Goal: Transaction & Acquisition: Purchase product/service

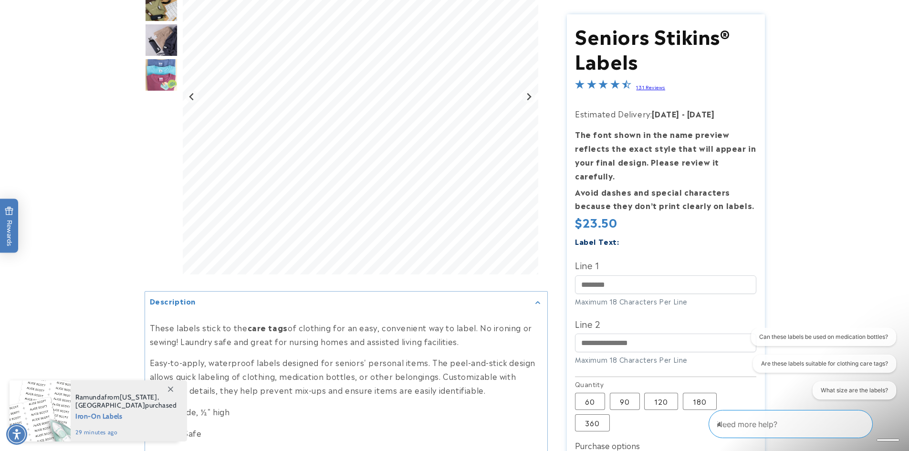
scroll to position [191, 0]
click at [623, 393] on label "90 Variant sold out or unavailable" at bounding box center [625, 401] width 30 height 17
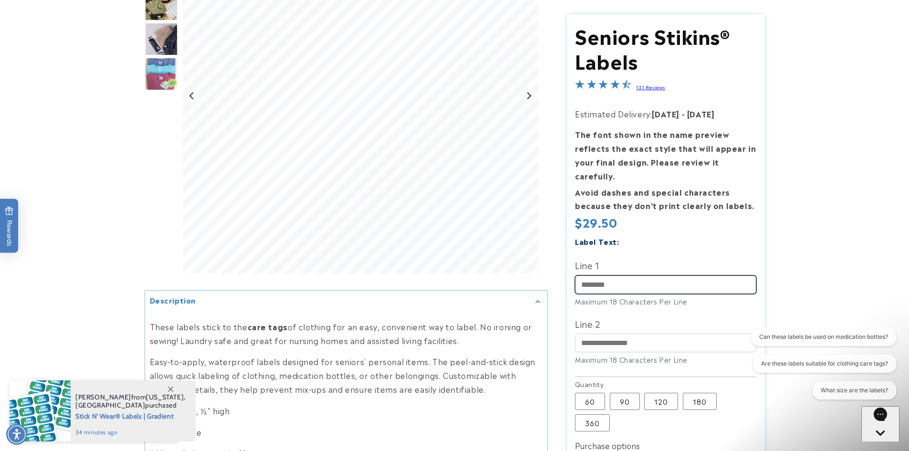
click at [607, 275] on input "Line 1" at bounding box center [665, 284] width 181 height 19
type input "******"
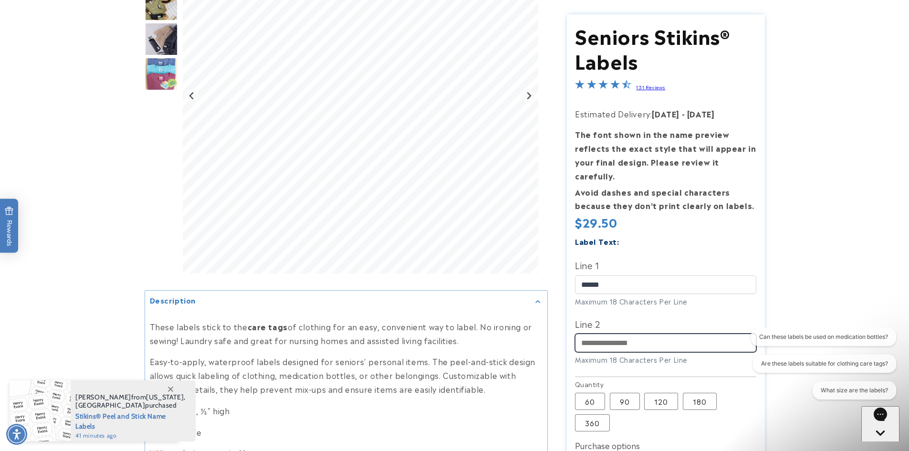
click at [582, 334] on input "Line 2" at bounding box center [665, 343] width 181 height 19
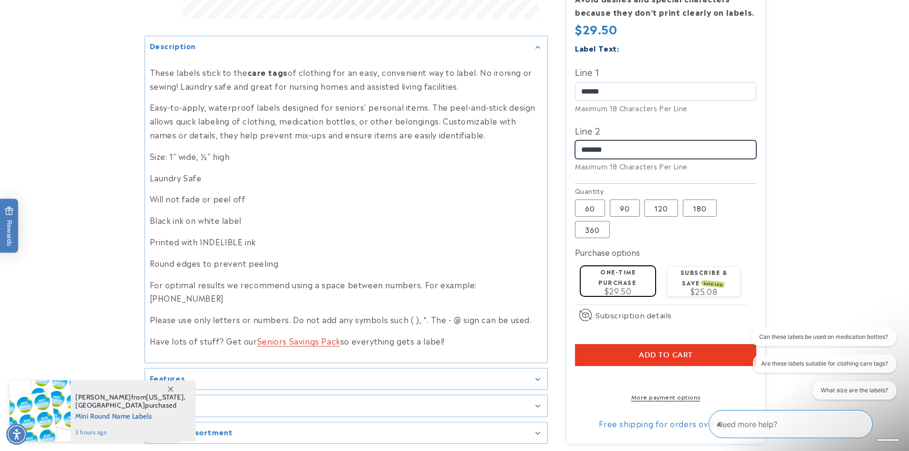
scroll to position [477, 0]
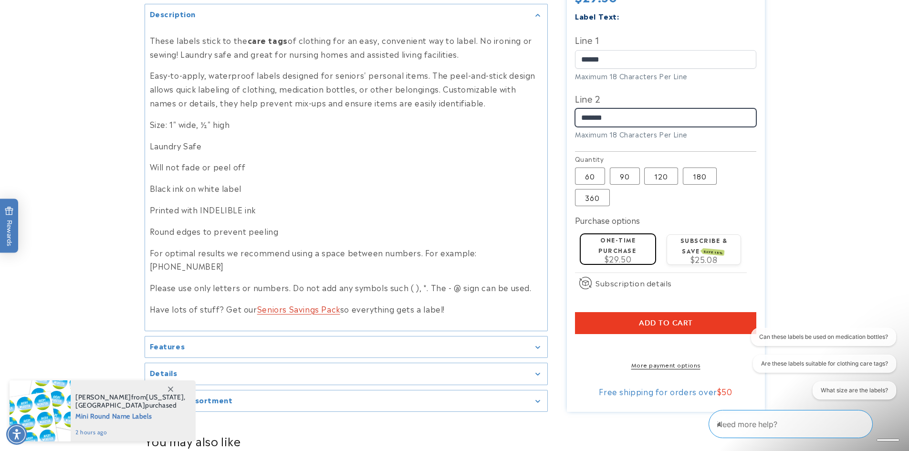
type input "*******"
click at [671, 319] on span "Add to cart" at bounding box center [666, 323] width 54 height 9
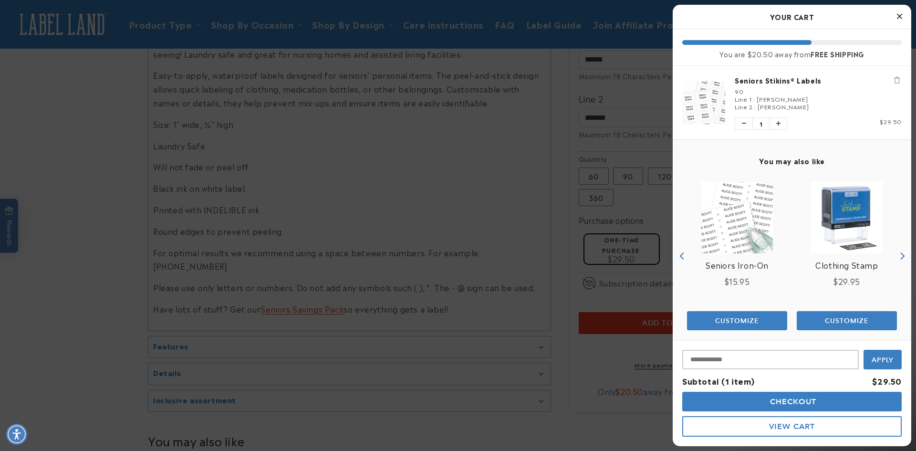
click at [268, 330] on div at bounding box center [458, 225] width 916 height 451
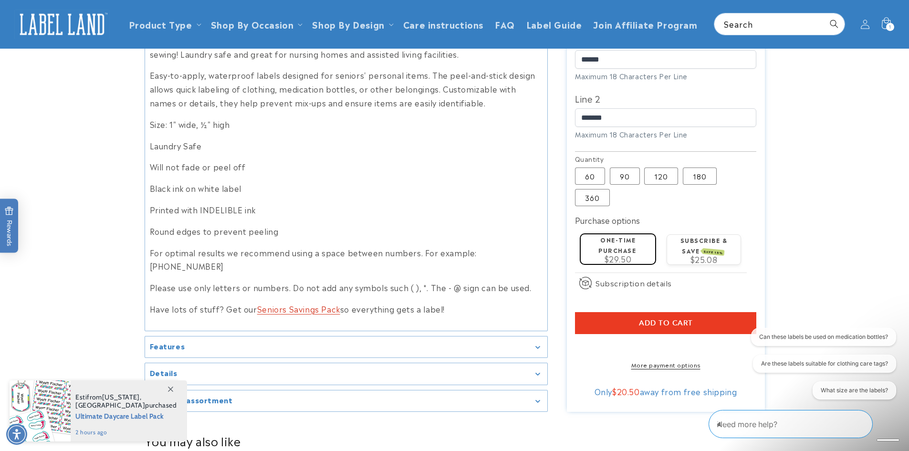
click at [182, 341] on h2 "Features" at bounding box center [167, 346] width 35 height 10
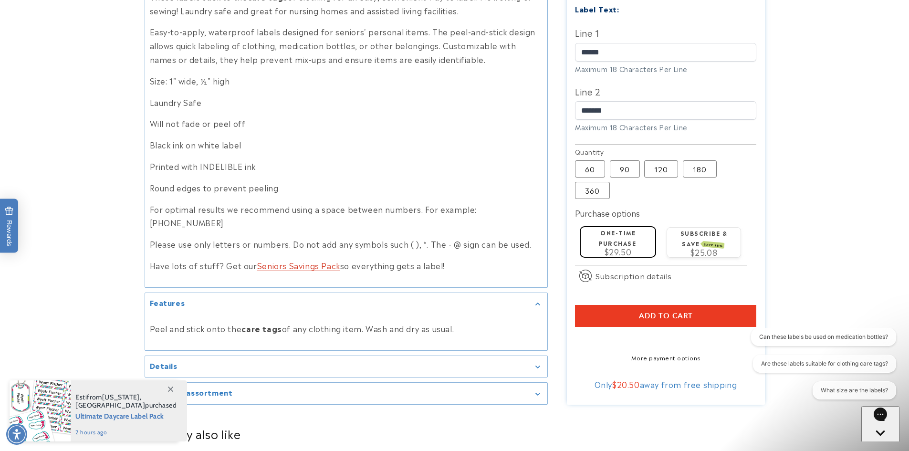
scroll to position [620, 0]
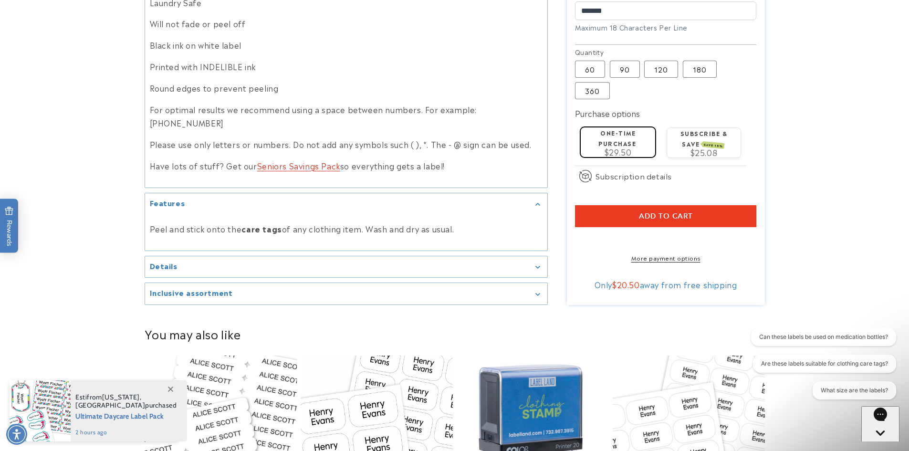
click at [172, 261] on h2 "Details" at bounding box center [164, 266] width 28 height 10
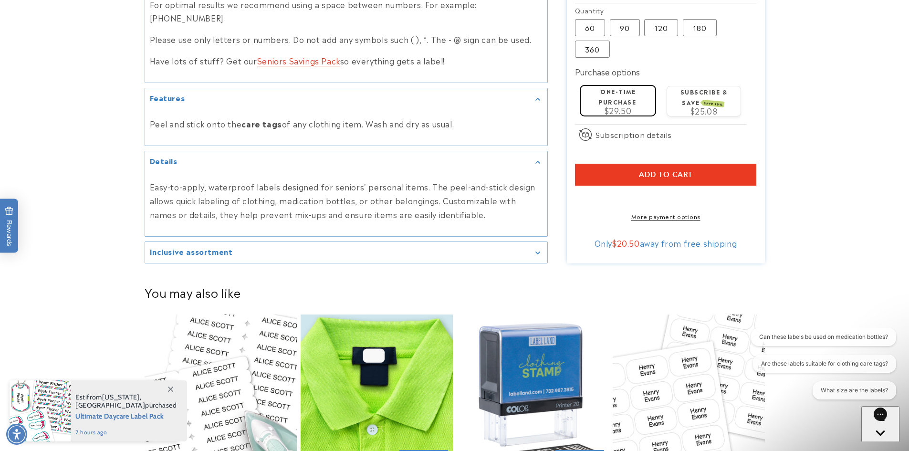
scroll to position [811, 0]
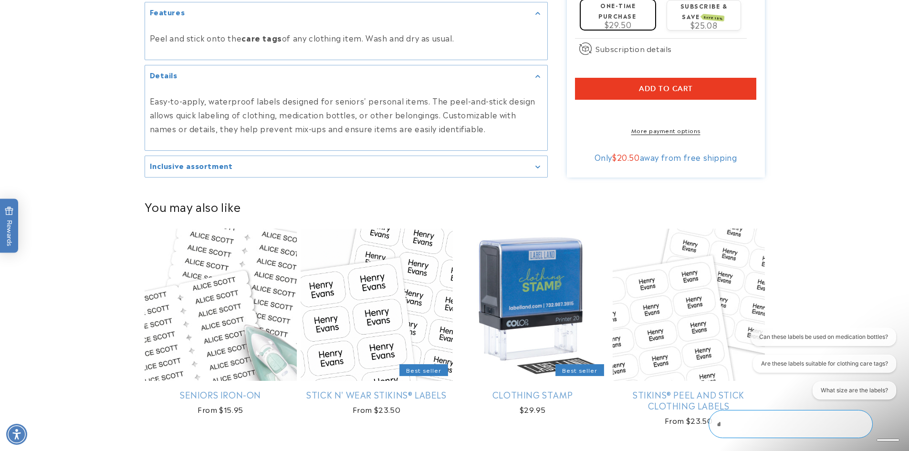
click at [194, 161] on h2 "Inclusive assortment" at bounding box center [191, 166] width 83 height 10
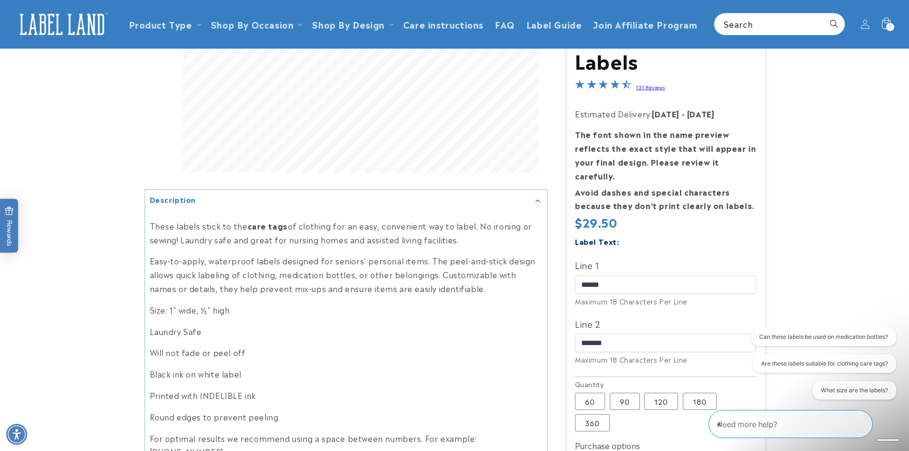
scroll to position [286, 0]
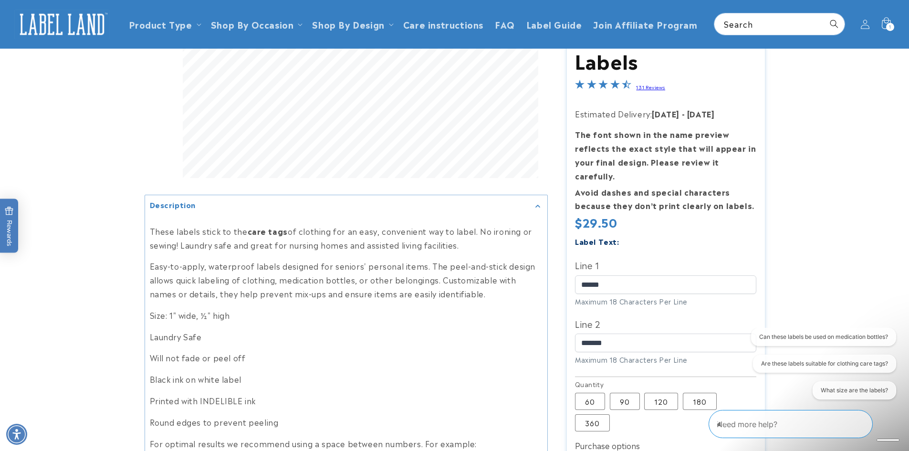
click at [651, 90] on link "131 Reviews" at bounding box center [650, 87] width 29 height 7
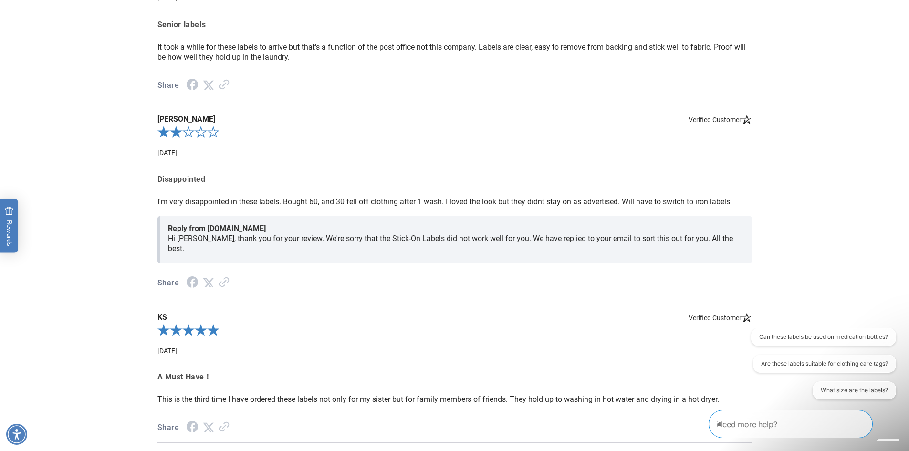
scroll to position [1755, 0]
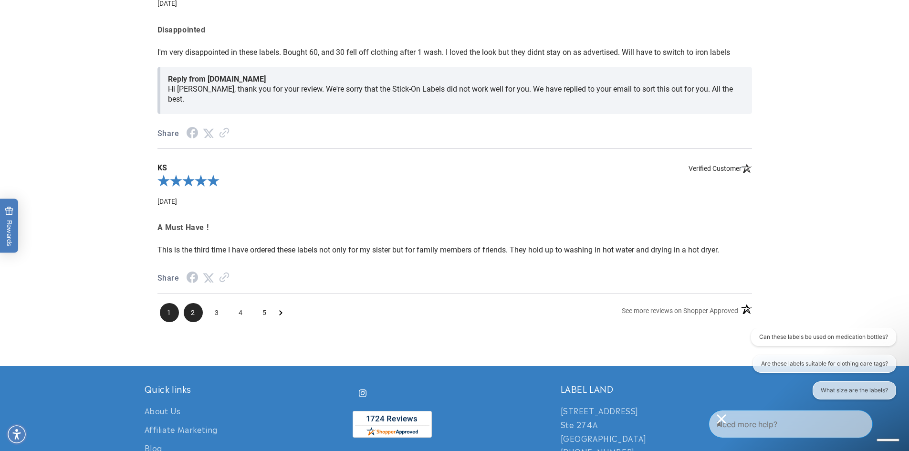
click at [192, 303] on span "2" at bounding box center [193, 312] width 19 height 19
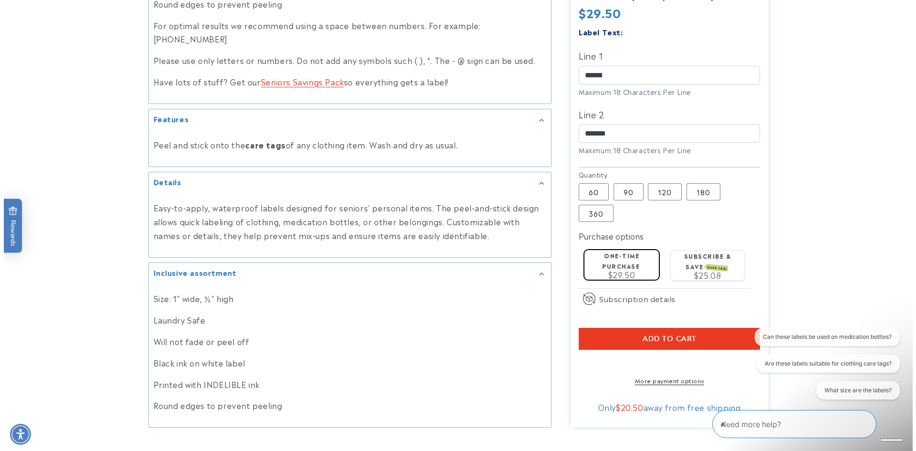
scroll to position [721, 0]
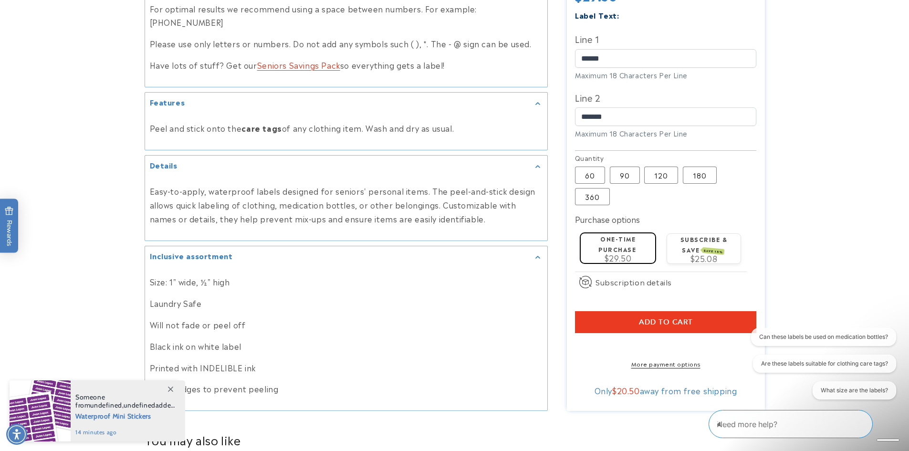
click at [650, 318] on span "Add to cart" at bounding box center [666, 322] width 54 height 9
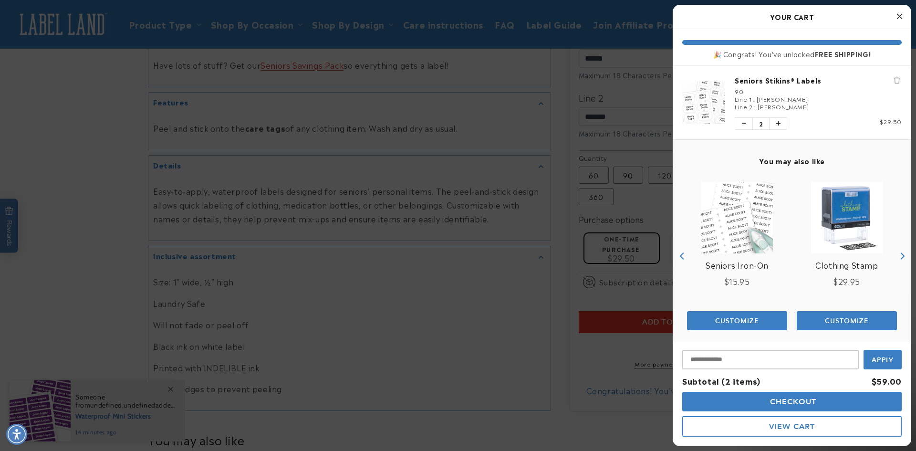
click at [794, 427] on span "View Cart" at bounding box center [792, 426] width 46 height 9
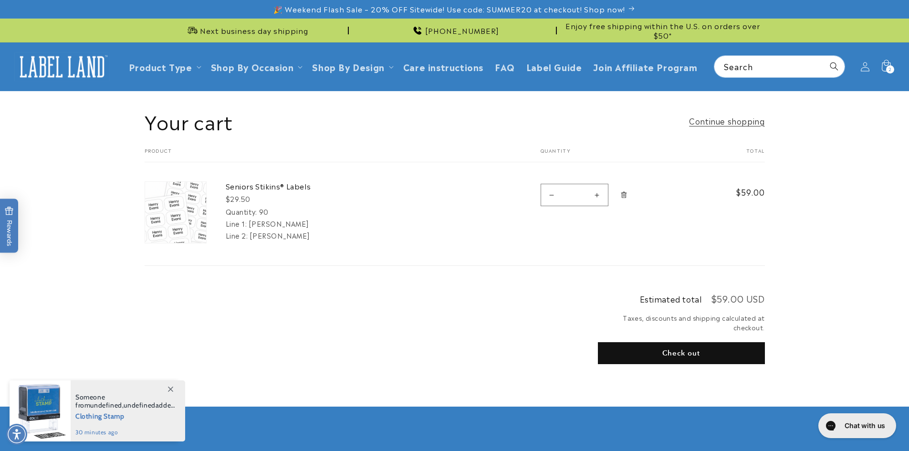
click at [549, 195] on button "Decrease quantity for Seniors Stikins® Labels" at bounding box center [551, 195] width 21 height 22
type input "*"
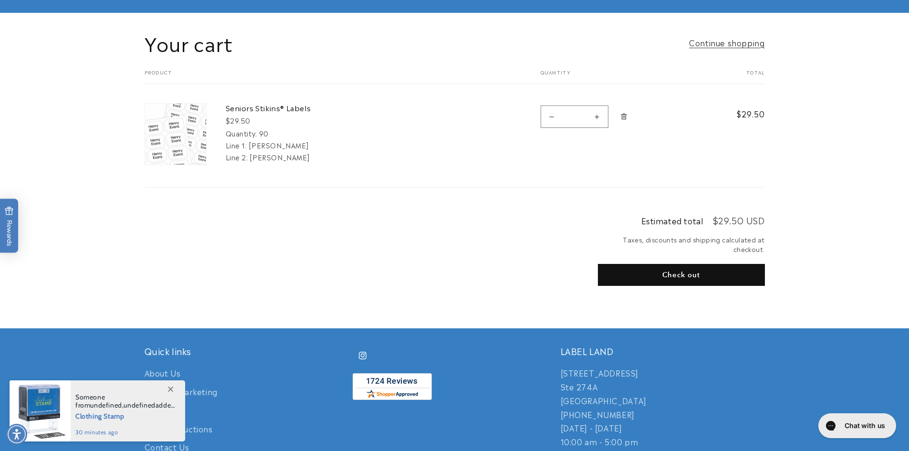
scroll to position [95, 0]
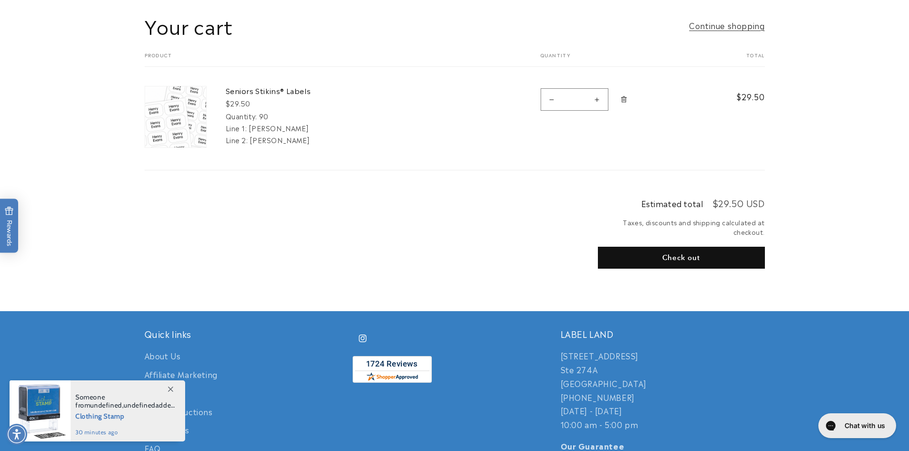
click at [668, 258] on button "Check out" at bounding box center [681, 258] width 167 height 22
